Goal: Transaction & Acquisition: Purchase product/service

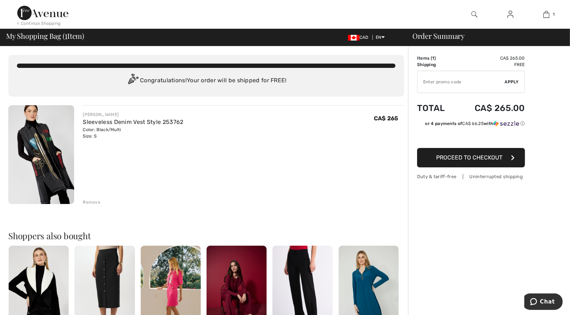
click at [469, 155] on span "Proceed to Checkout" at bounding box center [469, 157] width 66 height 7
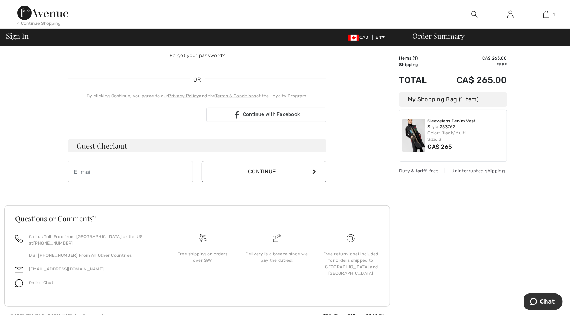
scroll to position [141, 0]
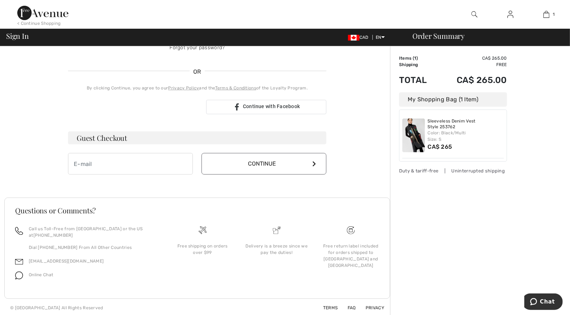
click at [238, 132] on h3 "Guest Checkout" at bounding box center [197, 138] width 258 height 13
click at [238, 136] on h3 "Guest Checkout" at bounding box center [197, 138] width 258 height 13
click at [131, 157] on input "email" at bounding box center [130, 164] width 125 height 22
type input "[EMAIL_ADDRESS][DOMAIN_NAME]"
click at [265, 159] on button "Continue" at bounding box center [263, 164] width 125 height 22
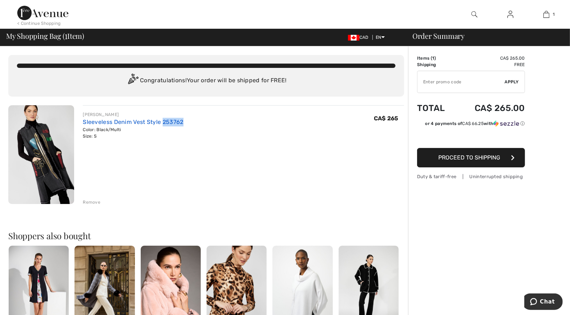
drag, startPoint x: 186, startPoint y: 121, endPoint x: 163, endPoint y: 123, distance: 23.9
click at [163, 123] on div "FRANK LYMAN Sleeveless Denim Vest Style 253762 Color: Black/Multi Size: S Final…" at bounding box center [243, 126] width 321 height 28
copy link "253762"
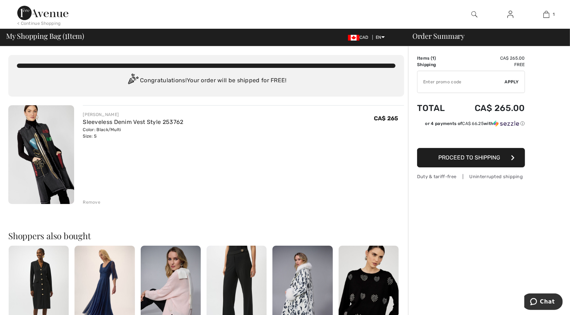
click at [450, 35] on div "Order Summary" at bounding box center [485, 35] width 162 height 7
click at [473, 161] on button "Proceed to Shipping" at bounding box center [471, 157] width 108 height 19
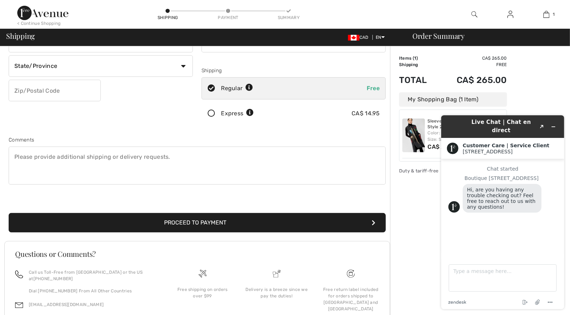
click at [547, 86] on div "Order Summary Details Items ( 1 ) CA$ 265.00 Promo code CA$ 0.00 Shipping Free …" at bounding box center [480, 149] width 180 height 422
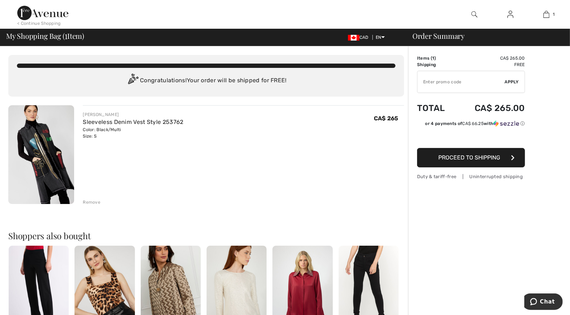
click at [460, 82] on input "TEXT" at bounding box center [460, 82] width 87 height 22
type input "NEW15"
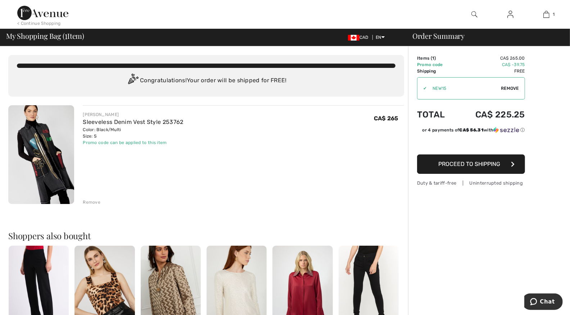
click at [485, 166] on span "Proceed to Shipping" at bounding box center [469, 164] width 62 height 7
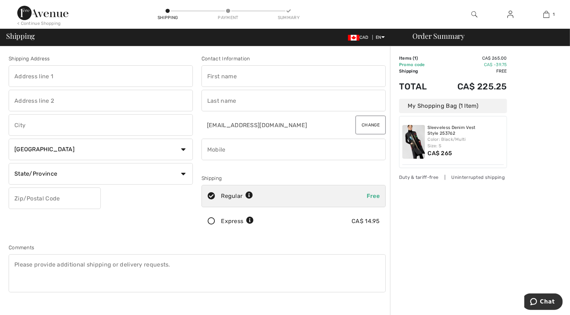
click at [103, 81] on input "text" at bounding box center [101, 76] width 184 height 22
type input "[STREET_ADDRESS]"
type input "Buckhorn"
select select "ON"
type input "K0L 1J0"
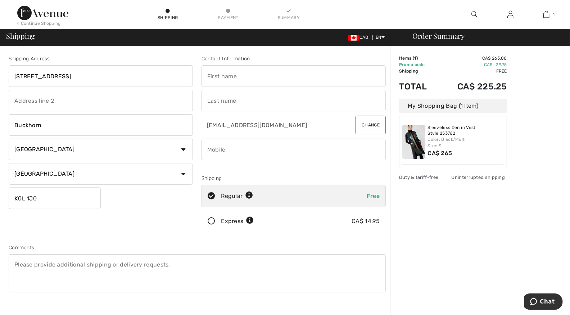
type input "Robert"
type input "Britton"
type input "4167129646"
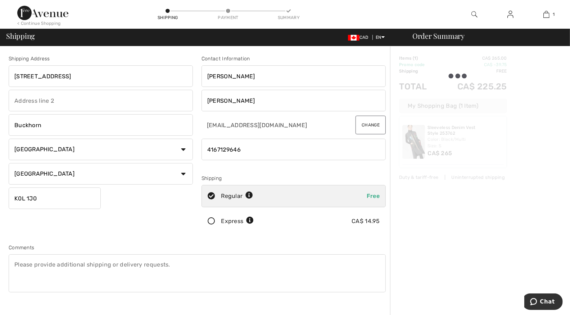
type input "K0L1J0"
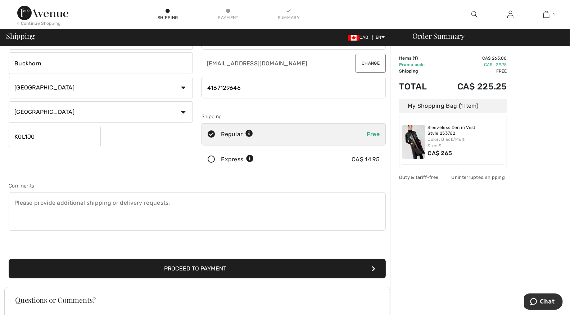
scroll to position [72, 0]
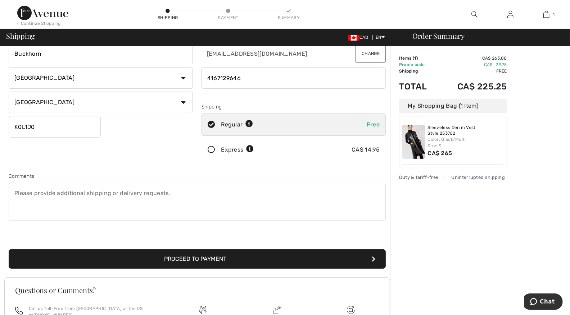
click at [206, 257] on button "Proceed to Payment" at bounding box center [197, 259] width 377 height 19
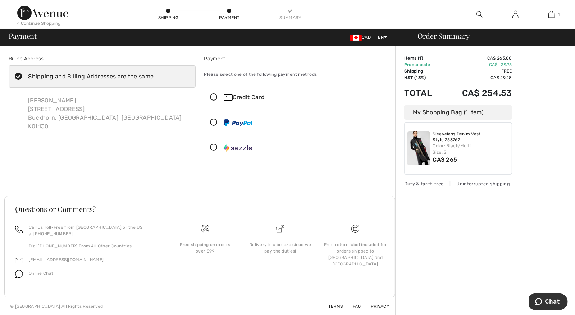
click at [215, 96] on icon at bounding box center [214, 98] width 19 height 8
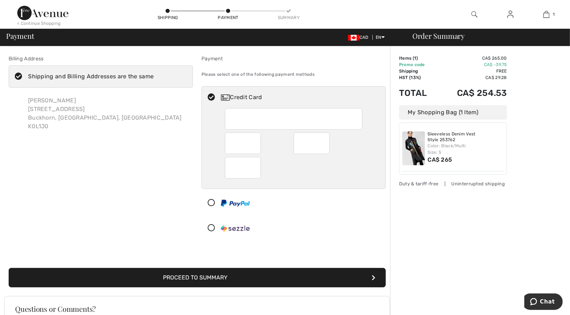
click at [264, 279] on button "Proceed to Summary" at bounding box center [197, 277] width 377 height 19
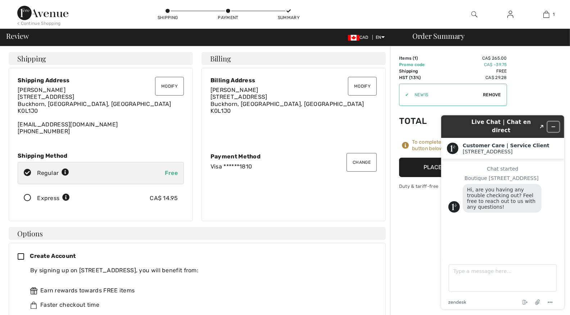
click at [550, 124] on icon "Minimize widget" at bounding box center [552, 126] width 5 height 5
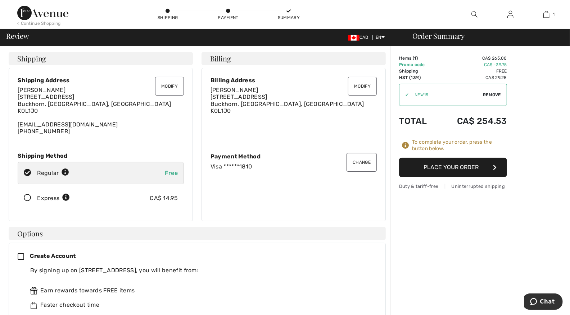
click at [431, 168] on button "Place Your Order" at bounding box center [453, 167] width 108 height 19
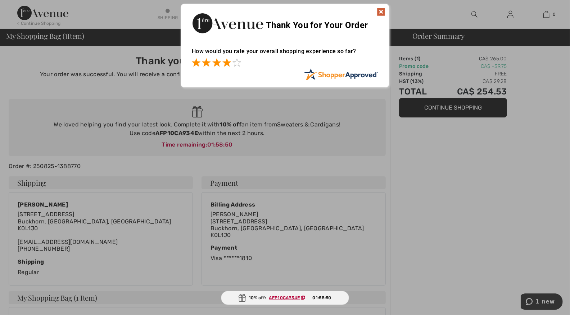
click at [228, 59] on span at bounding box center [226, 62] width 9 height 9
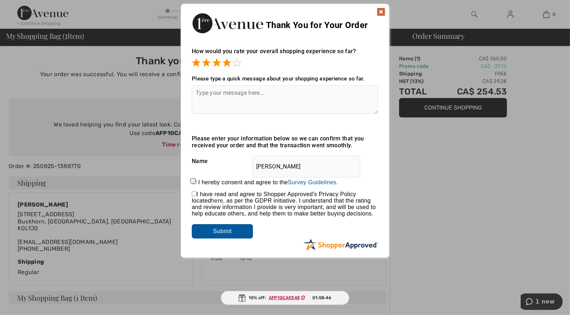
click at [240, 232] on input "Submit" at bounding box center [222, 231] width 61 height 14
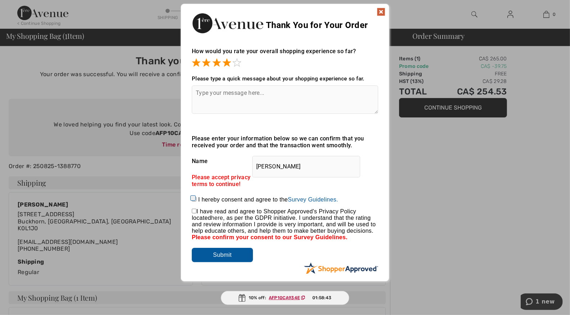
click at [382, 13] on img at bounding box center [381, 12] width 9 height 9
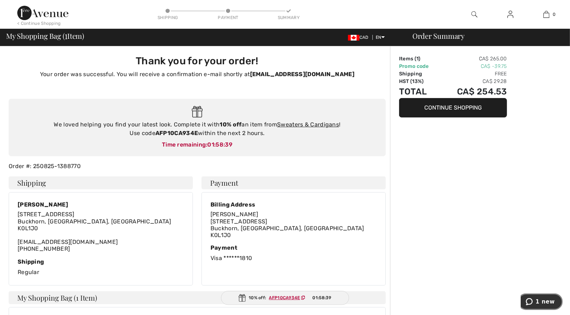
click at [542, 302] on span "1 new" at bounding box center [544, 302] width 19 height 6
